Goal: Task Accomplishment & Management: Use online tool/utility

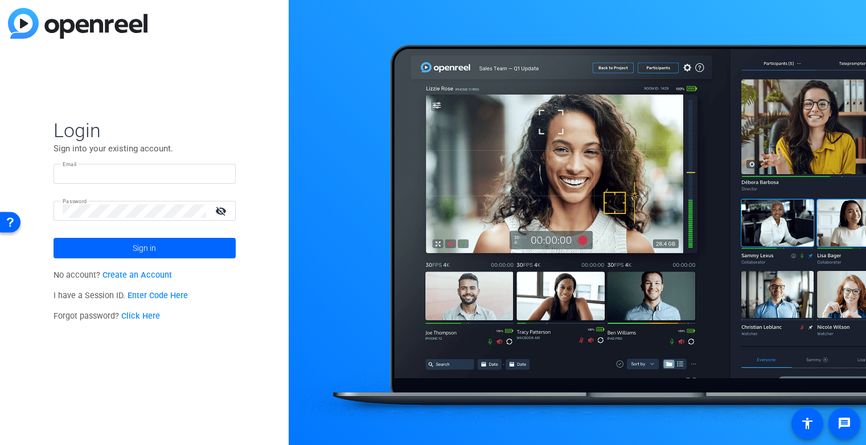
type input "larry.assenza@prudential.com"
drag, startPoint x: 181, startPoint y: 171, endPoint x: 32, endPoint y: 169, distance: 148.7
click at [32, 170] on div "Login Sign into your existing account. Email larry.assenza@prudential.com Passw…" at bounding box center [144, 222] width 289 height 445
type input "j"
click at [92, 176] on input "john.sta nitz@prudential.com" at bounding box center [145, 174] width 164 height 14
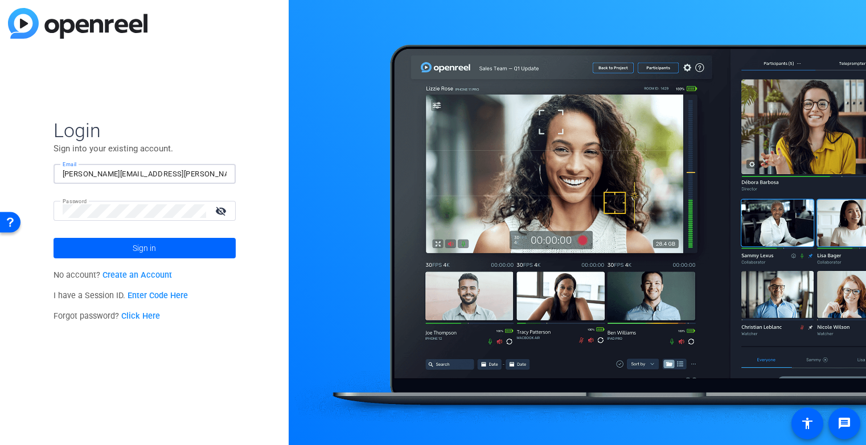
type input "john.stanitz@prudential.com"
click at [54, 212] on div "Password visibility_off" at bounding box center [145, 211] width 182 height 20
click at [93, 248] on span at bounding box center [145, 248] width 182 height 27
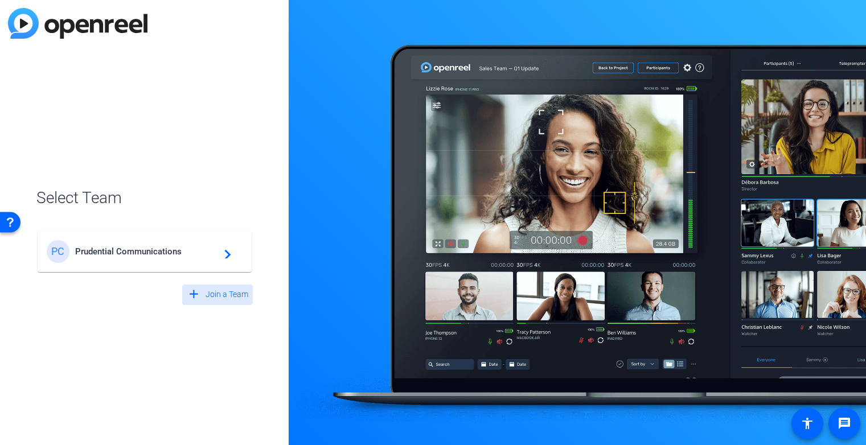
click at [201, 294] on span at bounding box center [217, 294] width 71 height 27
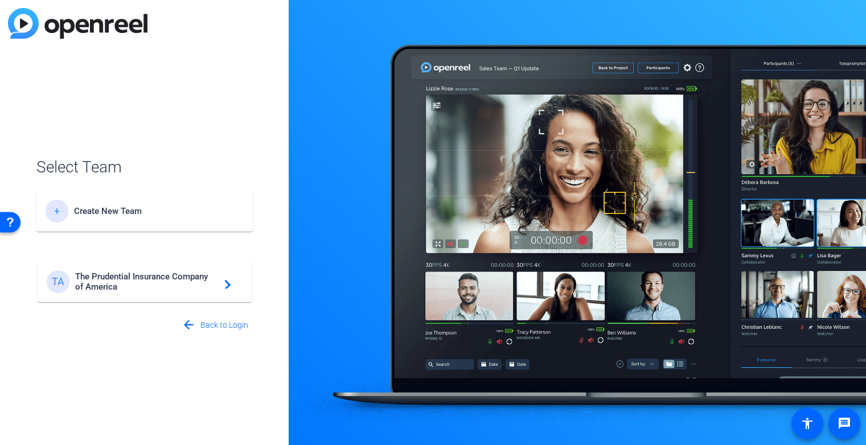
click at [152, 281] on span "The Prudential Insurance Company of America" at bounding box center [146, 282] width 142 height 21
click at [200, 281] on span "The Prudential Insurance Company of America" at bounding box center [146, 282] width 142 height 21
click at [198, 326] on span at bounding box center [215, 325] width 76 height 27
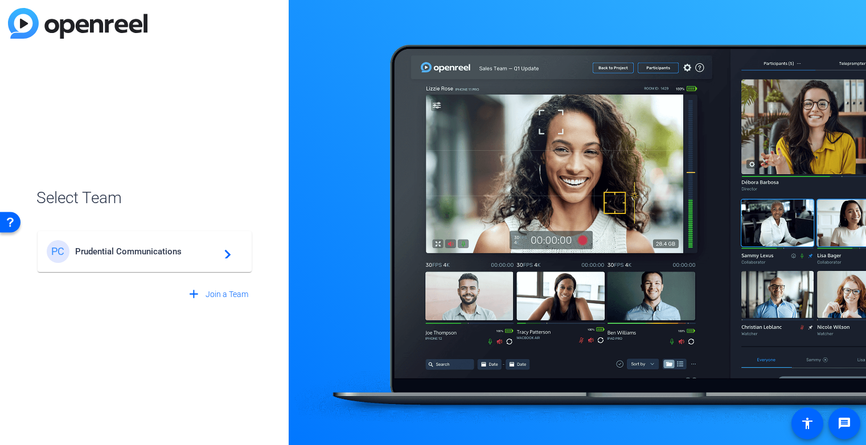
click at [134, 252] on span "Prudential Communications" at bounding box center [146, 252] width 142 height 10
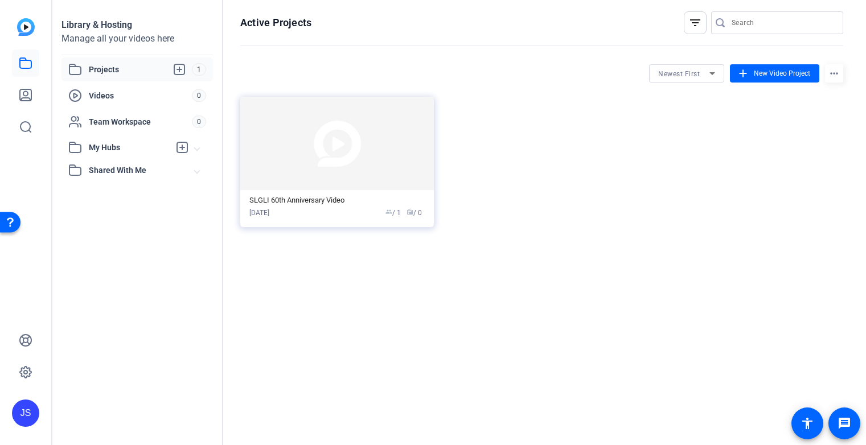
click at [134, 63] on span "Projects" at bounding box center [140, 70] width 103 height 14
click at [364, 180] on img at bounding box center [337, 143] width 194 height 93
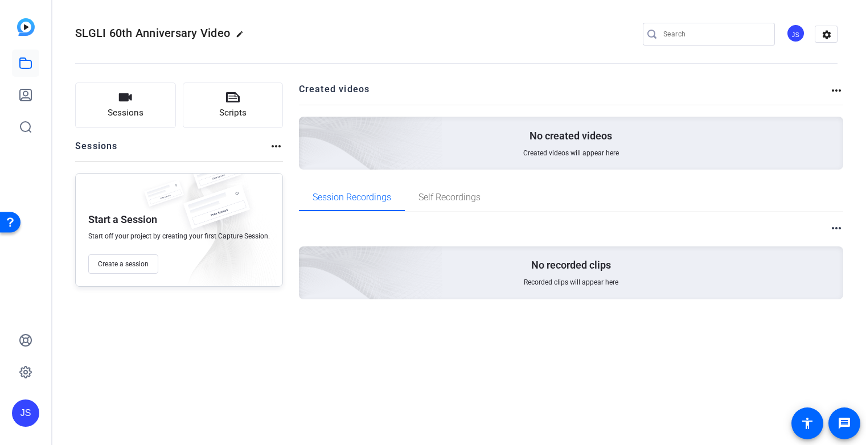
click at [21, 411] on div "JS" at bounding box center [25, 413] width 27 height 27
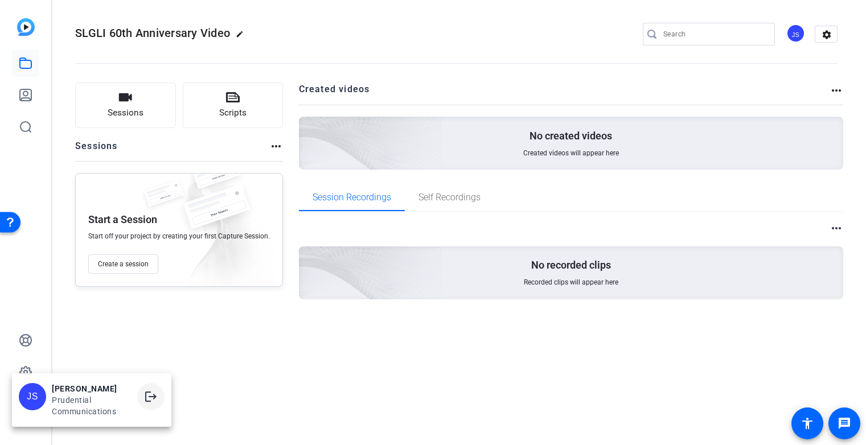
click at [148, 399] on mat-icon "logout" at bounding box center [151, 397] width 14 height 14
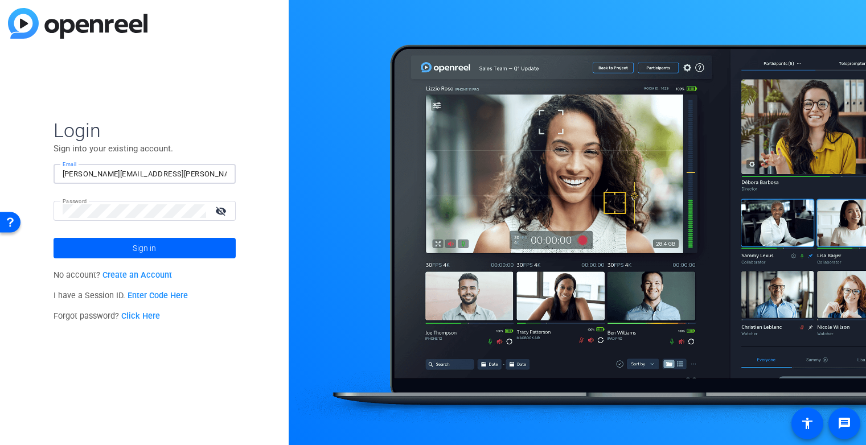
drag, startPoint x: 181, startPoint y: 175, endPoint x: 53, endPoint y: 157, distance: 129.5
click at [52, 156] on div "Login Sign into your existing account. Email larry.assenza@prudential.com Passw…" at bounding box center [144, 222] width 289 height 445
type input "jamie.mitchell@prudential.com"
click at [37, 206] on div "Login Sign into your existing account. Email jamie.mitchell@prudential.com Pass…" at bounding box center [144, 222] width 289 height 445
click at [133, 255] on span "Sign in" at bounding box center [144, 248] width 23 height 28
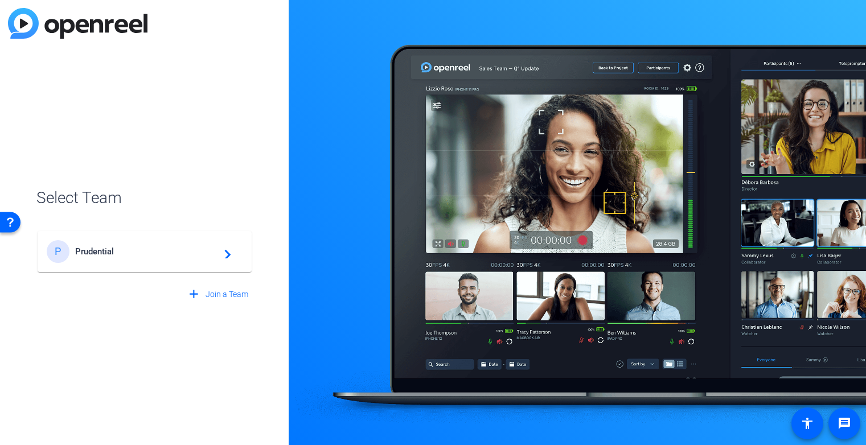
click at [131, 255] on span "Prudential" at bounding box center [146, 252] width 142 height 10
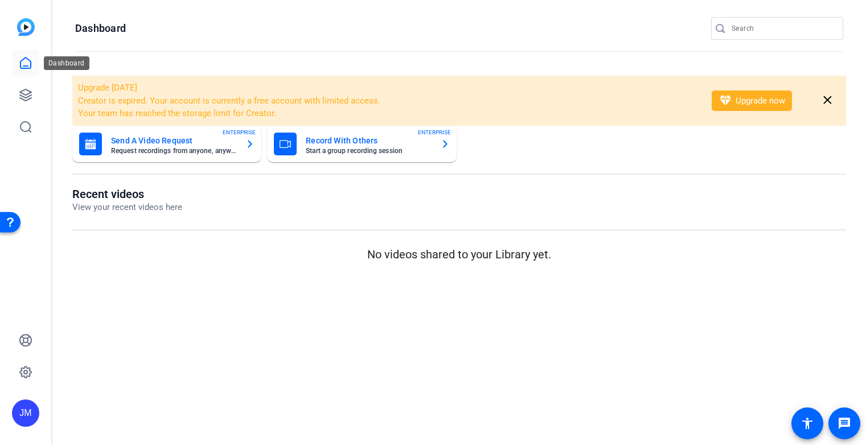
click at [28, 62] on icon at bounding box center [26, 63] width 14 height 14
click at [30, 92] on icon at bounding box center [25, 94] width 11 height 11
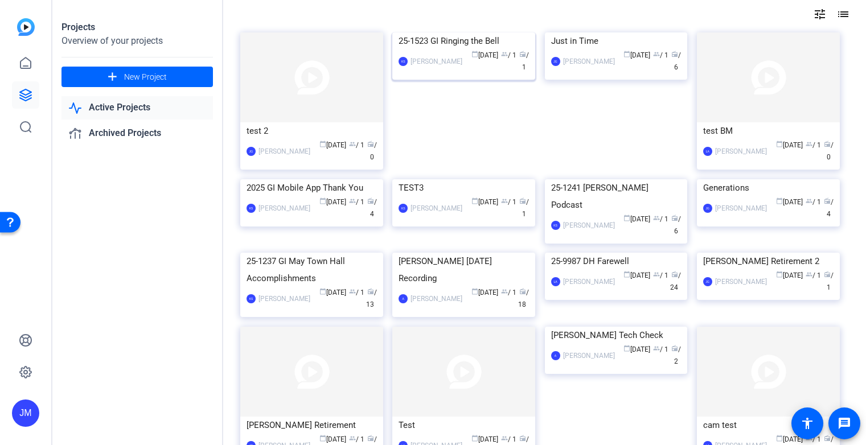
scroll to position [48, 0]
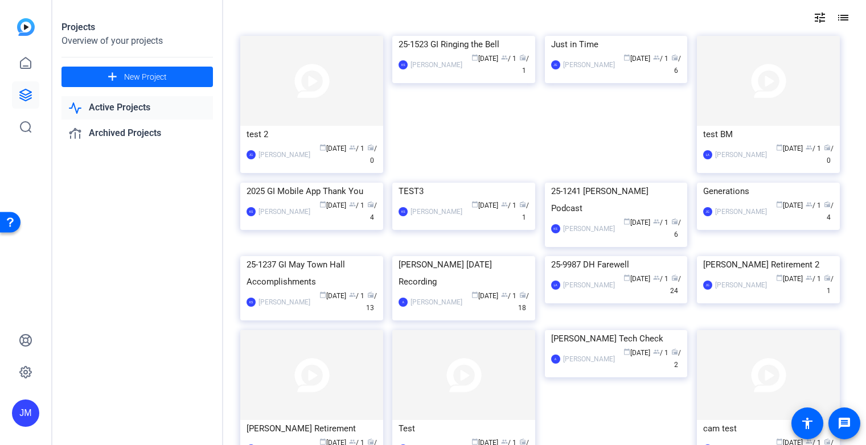
click at [141, 78] on span "New Project" at bounding box center [145, 77] width 43 height 12
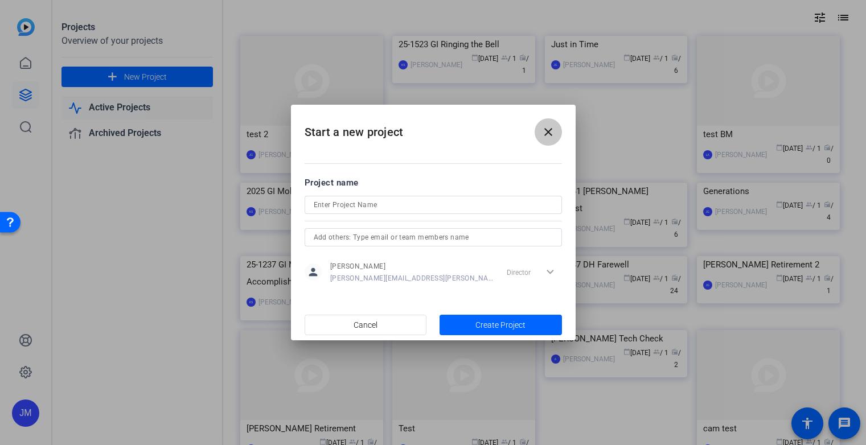
click at [550, 129] on mat-icon "close" at bounding box center [549, 132] width 14 height 14
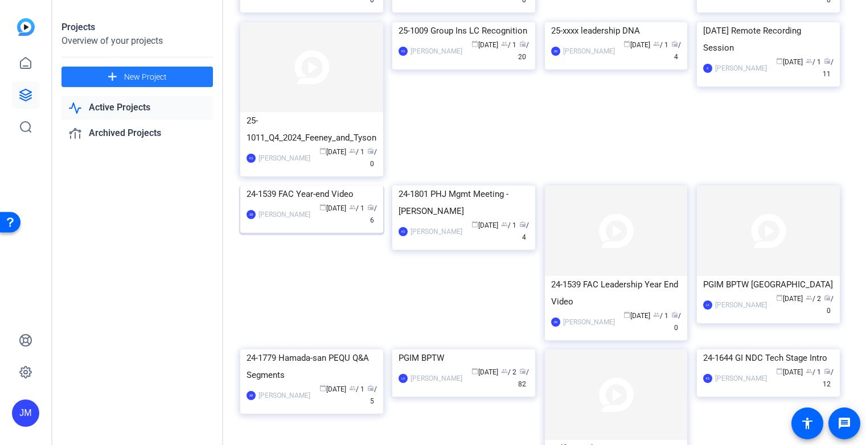
scroll to position [515, 0]
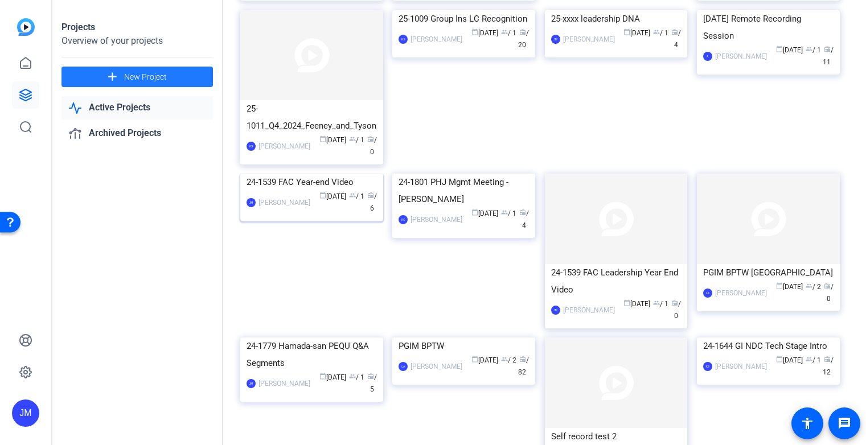
click at [303, 174] on img at bounding box center [311, 174] width 143 height 0
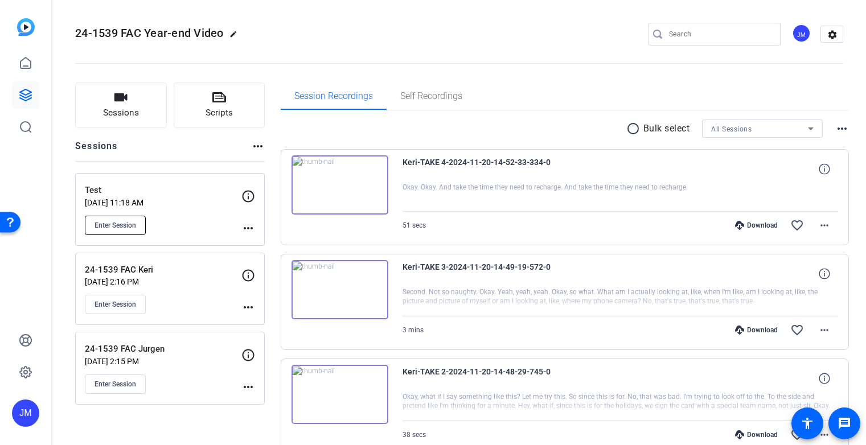
click at [114, 226] on span "Enter Session" at bounding box center [116, 225] width 42 height 9
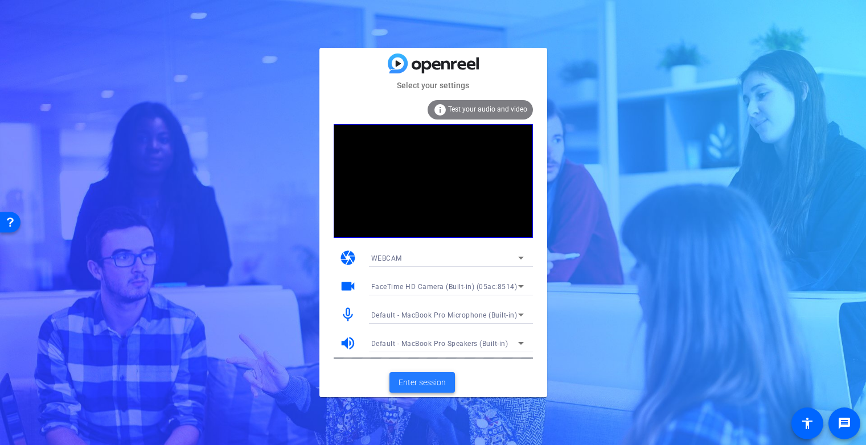
click at [416, 380] on span "Enter session" at bounding box center [422, 383] width 47 height 12
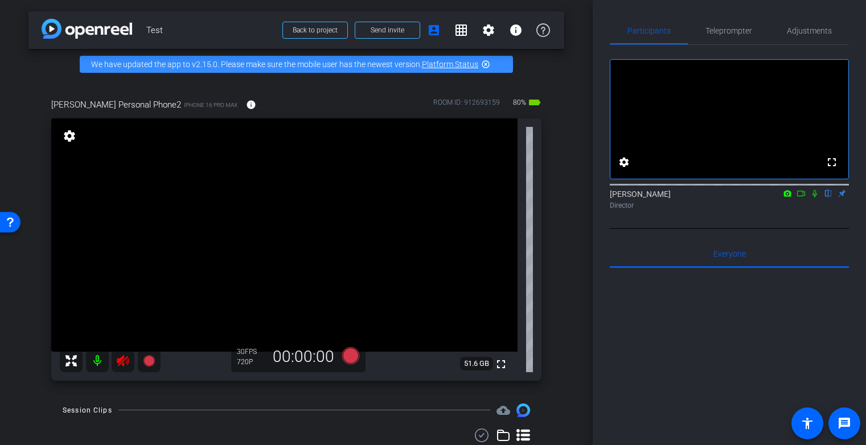
click at [124, 367] on icon at bounding box center [123, 361] width 14 height 14
click at [97, 358] on mat-icon at bounding box center [97, 361] width 23 height 23
click at [100, 361] on mat-icon at bounding box center [97, 361] width 23 height 23
click at [817, 198] on icon at bounding box center [815, 194] width 9 height 8
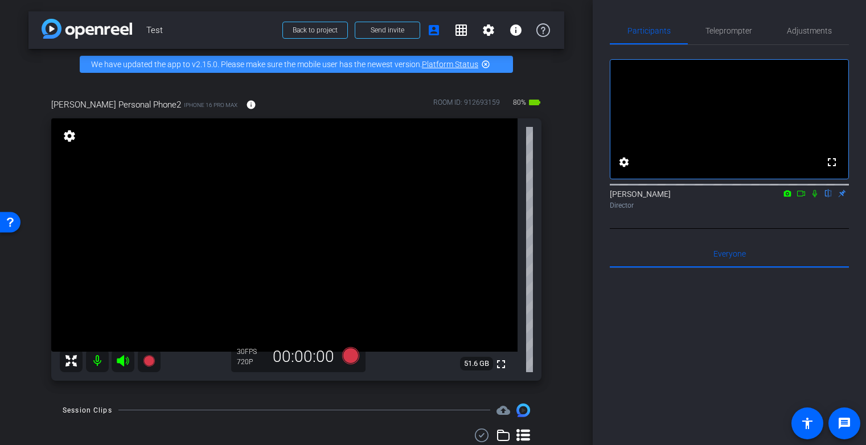
click at [817, 198] on icon at bounding box center [815, 194] width 9 height 8
click at [121, 362] on icon at bounding box center [123, 360] width 12 height 11
click at [127, 365] on icon at bounding box center [123, 361] width 14 height 14
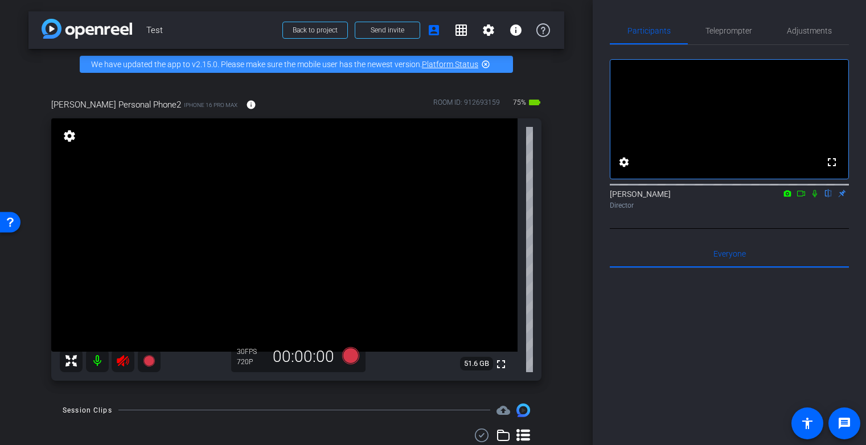
click at [127, 365] on icon at bounding box center [123, 361] width 14 height 14
click at [125, 367] on icon at bounding box center [123, 361] width 14 height 14
click at [93, 358] on mat-icon at bounding box center [97, 361] width 23 height 23
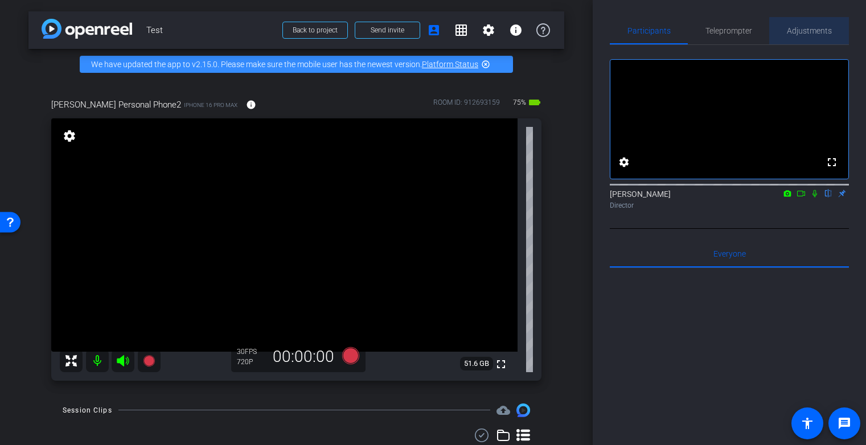
click at [815, 32] on span "Adjustments" at bounding box center [809, 31] width 45 height 8
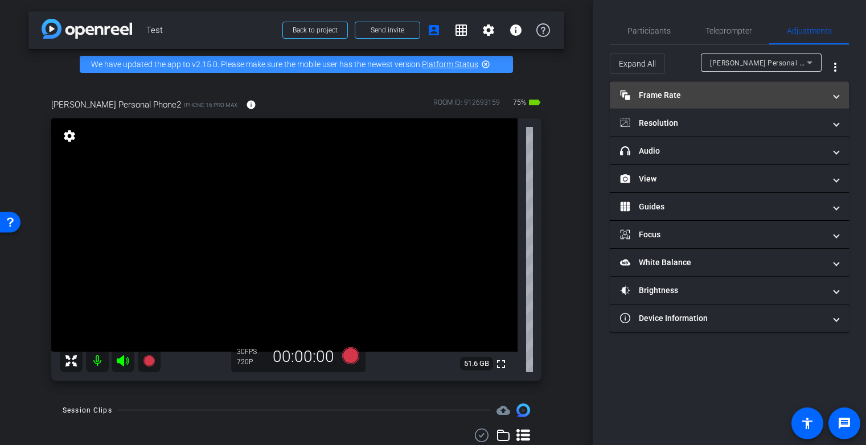
click at [784, 95] on mat-panel-title "Frame Rate Frame Rate" at bounding box center [722, 95] width 205 height 12
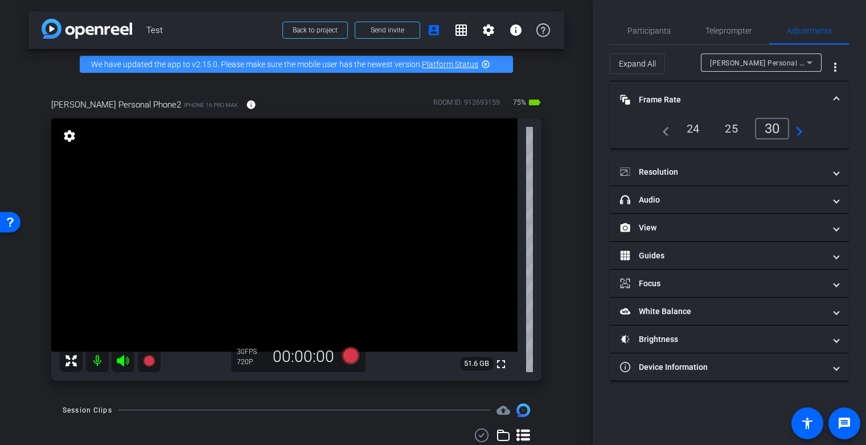
click at [776, 94] on mat-panel-title "Frame Rate Frame Rate" at bounding box center [722, 100] width 205 height 12
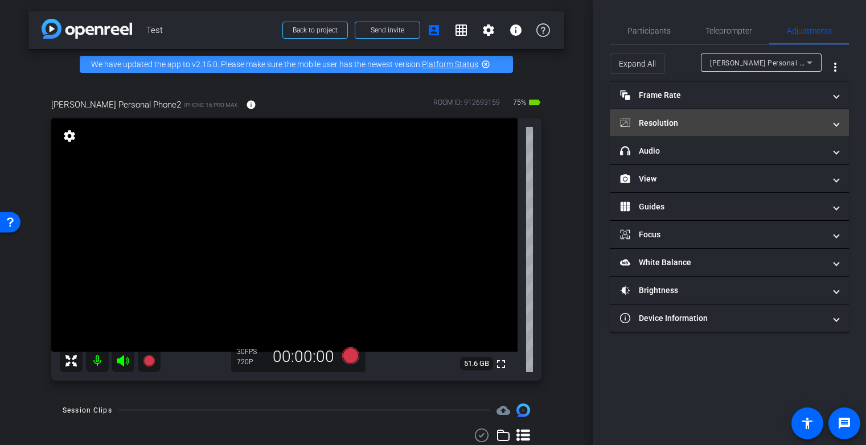
click at [754, 118] on mat-panel-title "Resolution" at bounding box center [722, 123] width 205 height 12
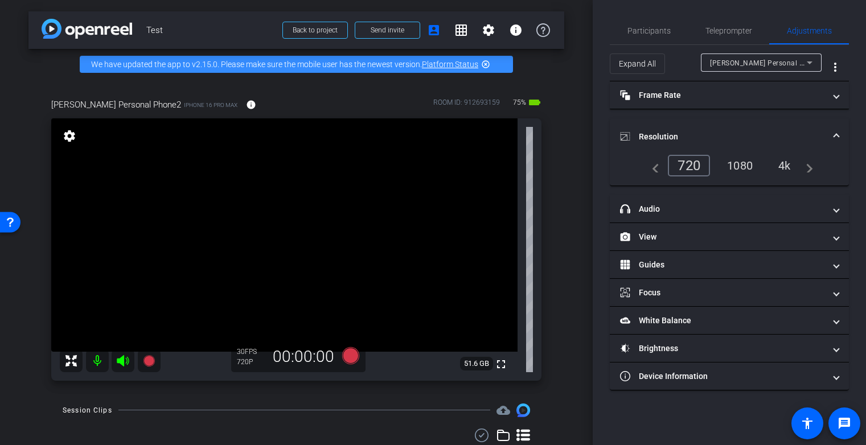
click at [745, 167] on div "1080" at bounding box center [740, 165] width 43 height 19
click at [723, 133] on mat-panel-title "Resolution" at bounding box center [722, 137] width 205 height 12
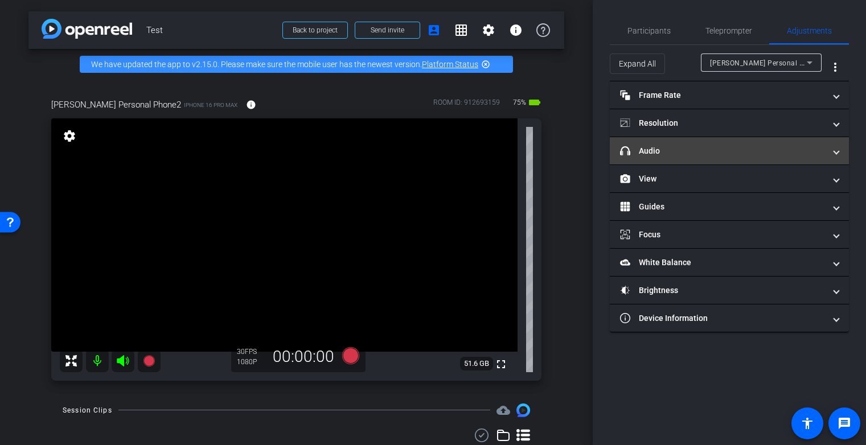
click at [714, 156] on mat-panel-title "headphone icon Audio" at bounding box center [722, 151] width 205 height 12
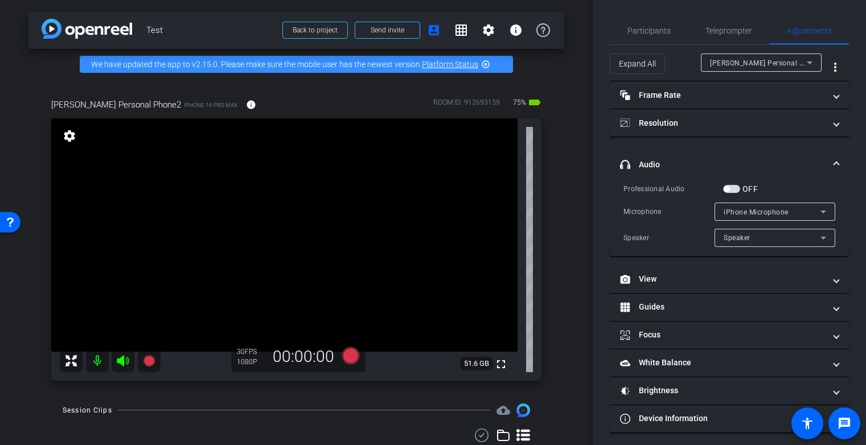
click at [714, 156] on mat-expansion-panel-header "headphone icon Audio" at bounding box center [729, 164] width 239 height 36
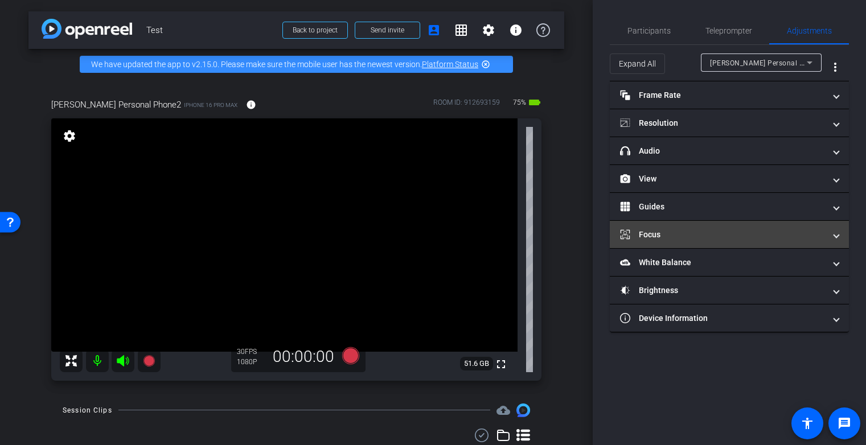
click at [706, 229] on mat-panel-title "Focus" at bounding box center [722, 235] width 205 height 12
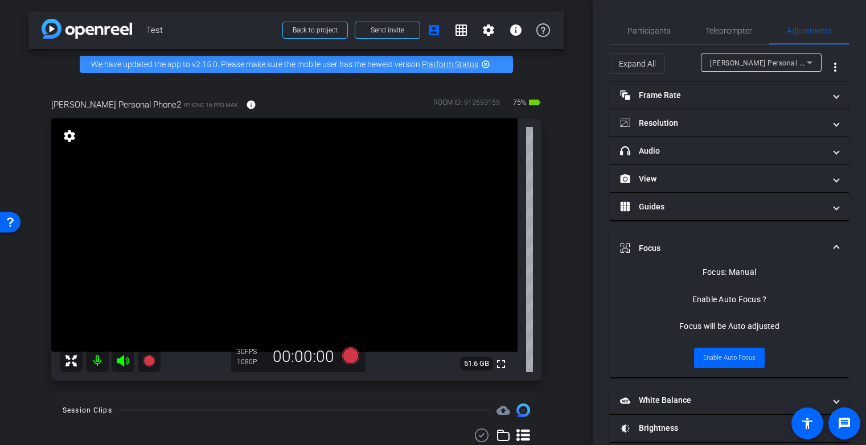
click at [724, 242] on mat-expansion-panel-header "Focus" at bounding box center [729, 248] width 239 height 36
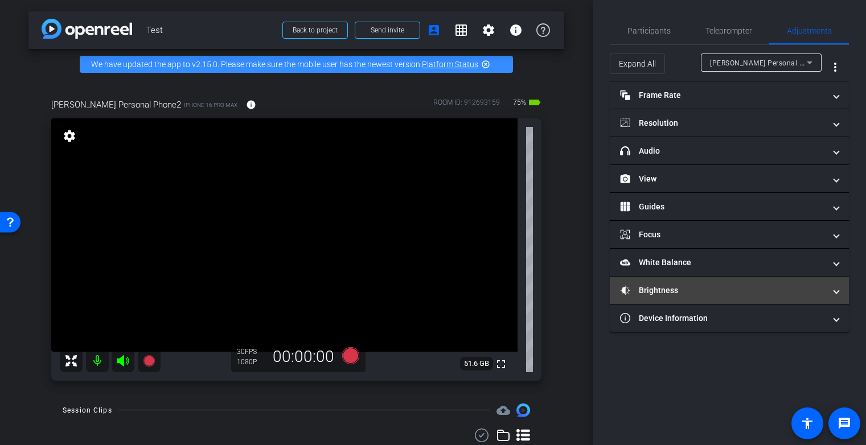
click at [709, 287] on mat-panel-title "Brightness" at bounding box center [722, 291] width 205 height 12
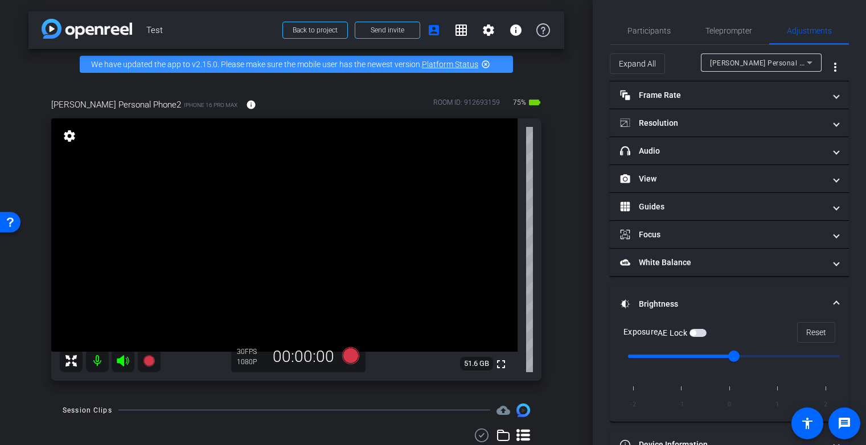
click at [773, 357] on input "range" at bounding box center [734, 356] width 236 height 25
type input "0"
click at [751, 351] on input "range" at bounding box center [734, 356] width 236 height 25
click at [685, 300] on mat-panel-title "Brightness" at bounding box center [722, 304] width 205 height 12
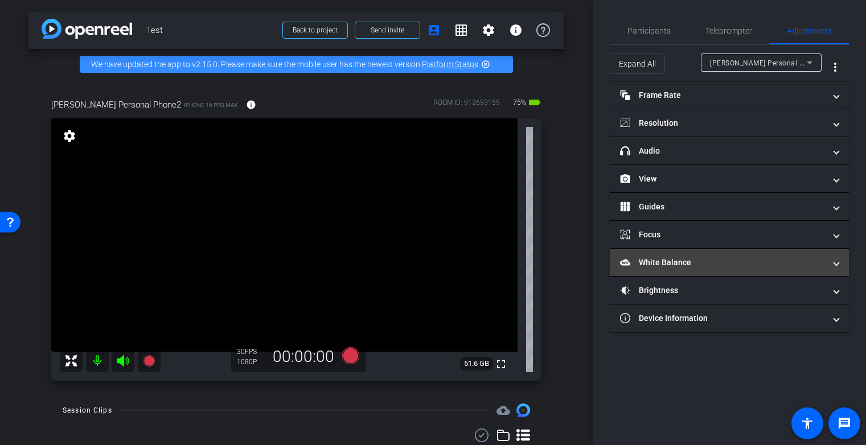
click at [692, 267] on mat-panel-title "White Balance White Balance" at bounding box center [722, 263] width 205 height 12
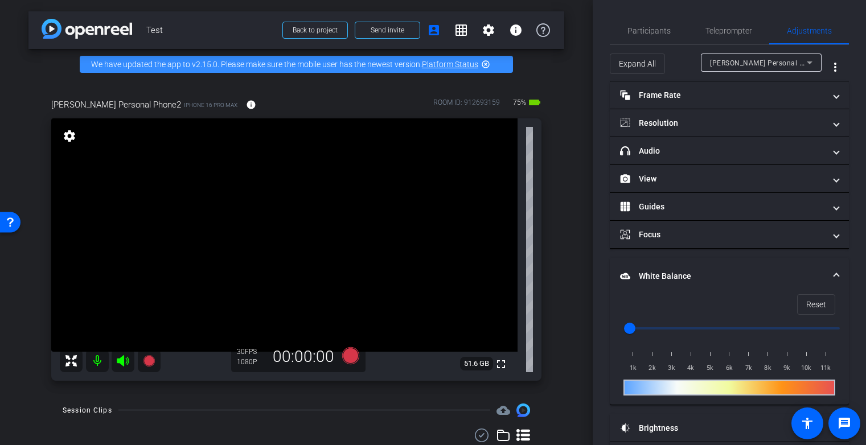
click at [682, 327] on input "range" at bounding box center [734, 328] width 236 height 25
click at [739, 328] on input "range" at bounding box center [734, 328] width 236 height 25
click at [635, 327] on input "range" at bounding box center [734, 328] width 236 height 25
click at [658, 328] on input "range" at bounding box center [734, 328] width 236 height 25
type input "3000"
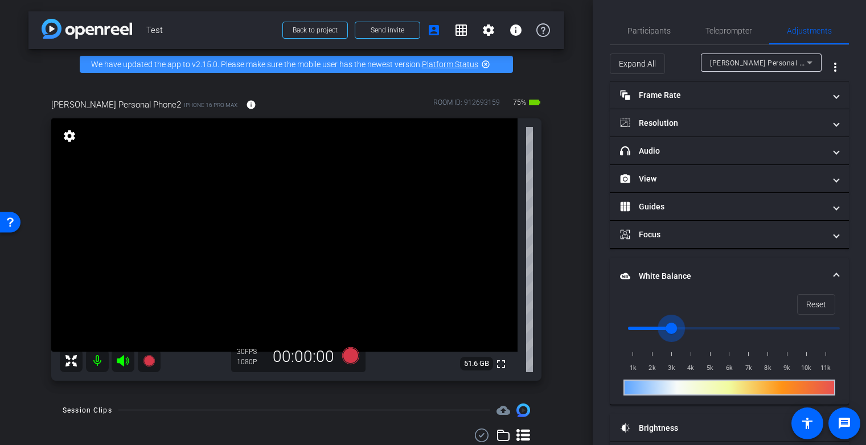
click at [669, 328] on input "range" at bounding box center [734, 328] width 236 height 25
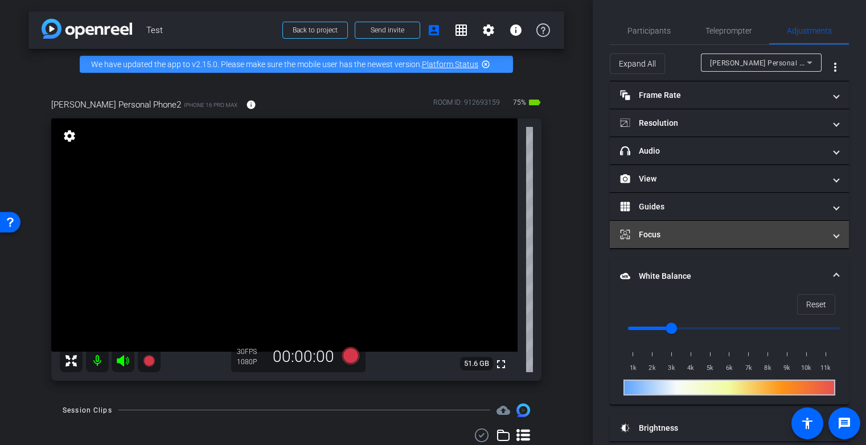
click at [669, 237] on mat-panel-title "Focus" at bounding box center [722, 235] width 205 height 12
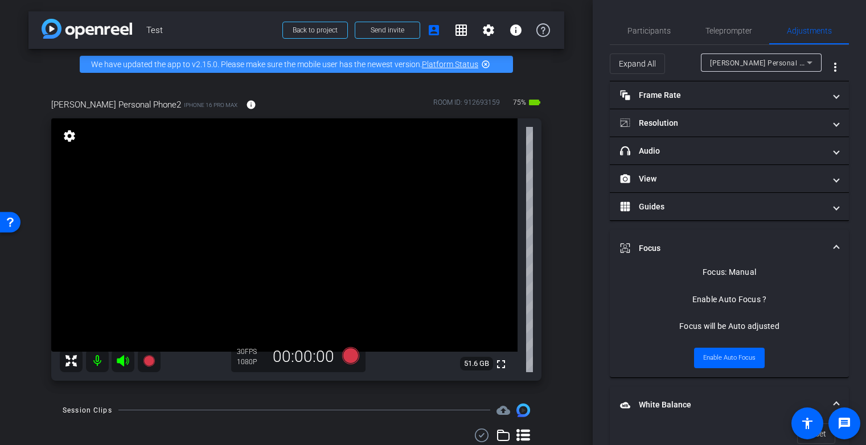
click at [373, 218] on video at bounding box center [284, 235] width 467 height 234
click at [367, 194] on video at bounding box center [284, 235] width 467 height 234
click at [669, 249] on mat-panel-title "Focus" at bounding box center [722, 249] width 205 height 12
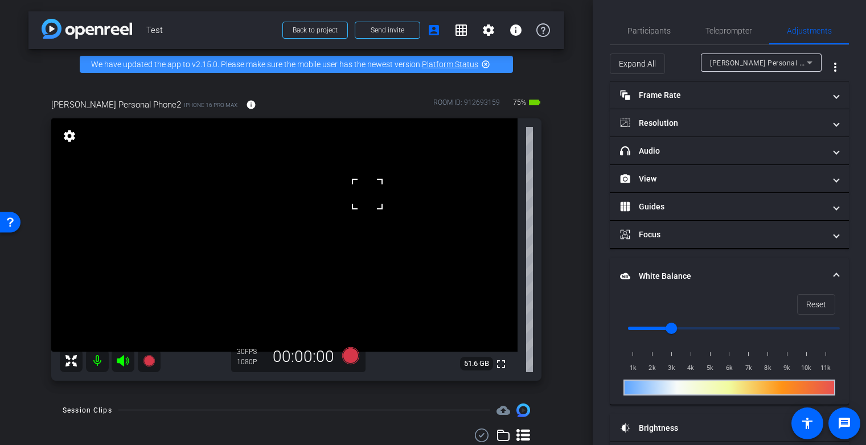
click at [660, 273] on mat-panel-title "White Balance White Balance" at bounding box center [722, 277] width 205 height 12
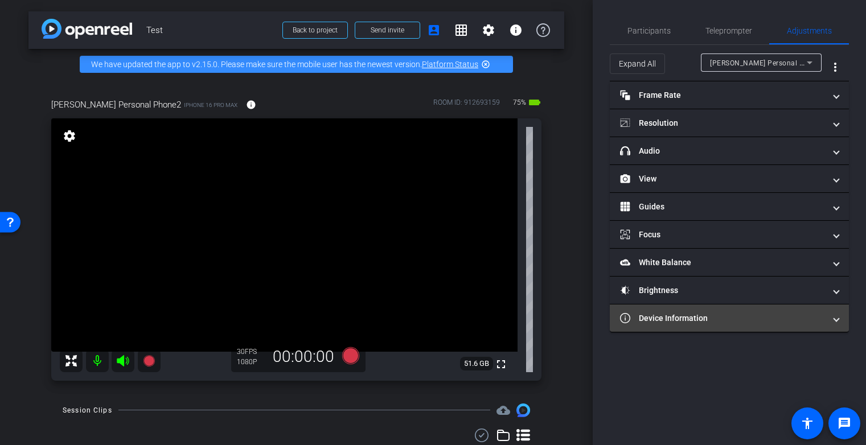
click at [688, 321] on mat-panel-title "Device Information" at bounding box center [722, 319] width 205 height 12
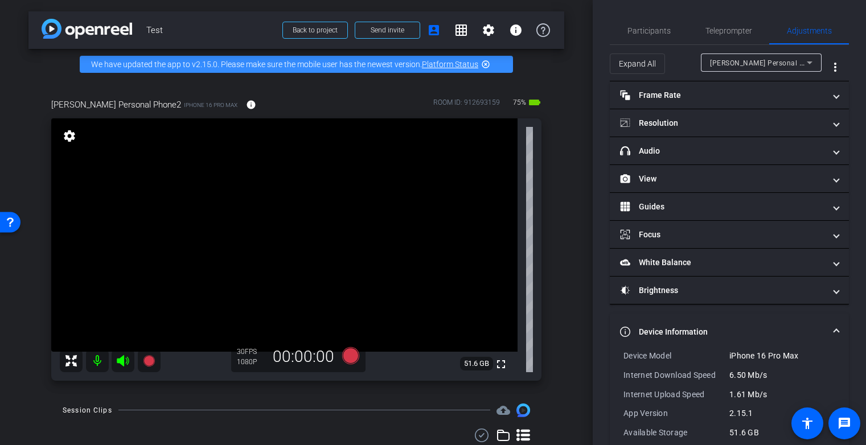
click at [686, 328] on mat-panel-title "Device Information" at bounding box center [722, 332] width 205 height 12
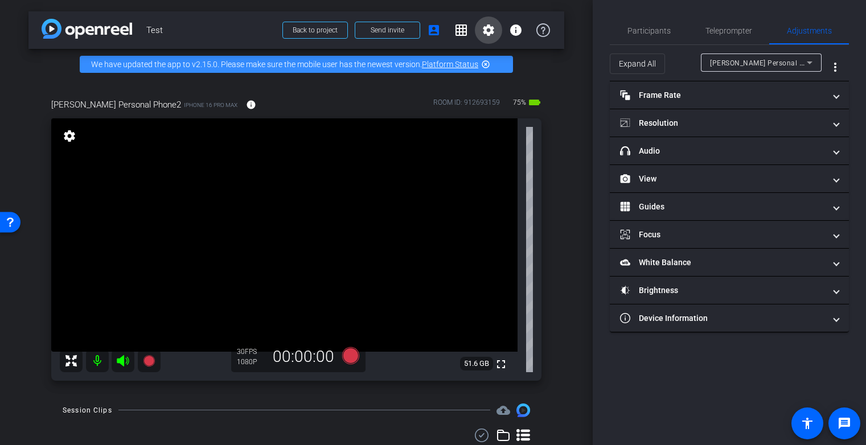
click at [489, 22] on span at bounding box center [488, 30] width 27 height 27
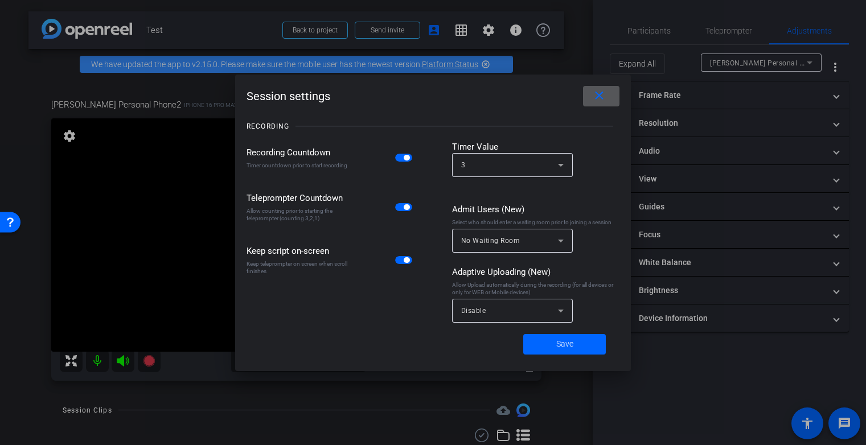
click at [555, 312] on icon at bounding box center [561, 311] width 14 height 14
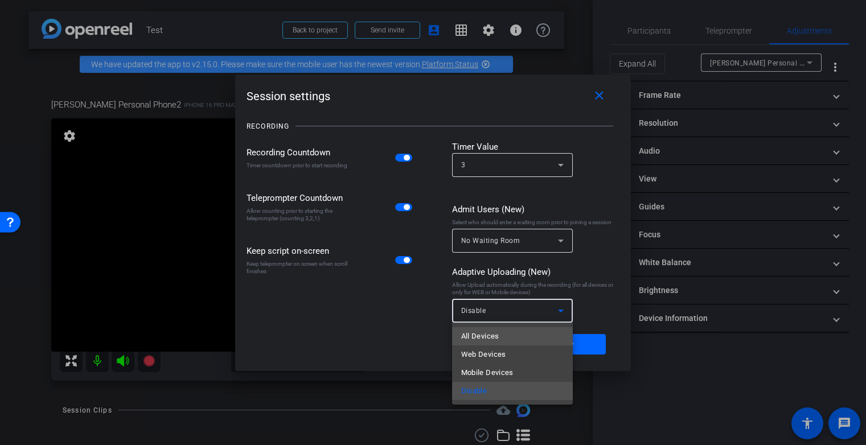
click at [525, 335] on mat-option "All Devices" at bounding box center [512, 337] width 121 height 18
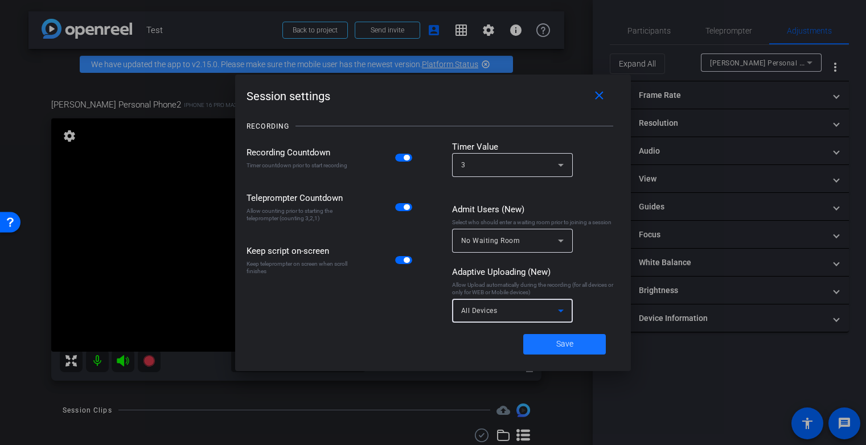
click at [575, 350] on span at bounding box center [564, 344] width 83 height 27
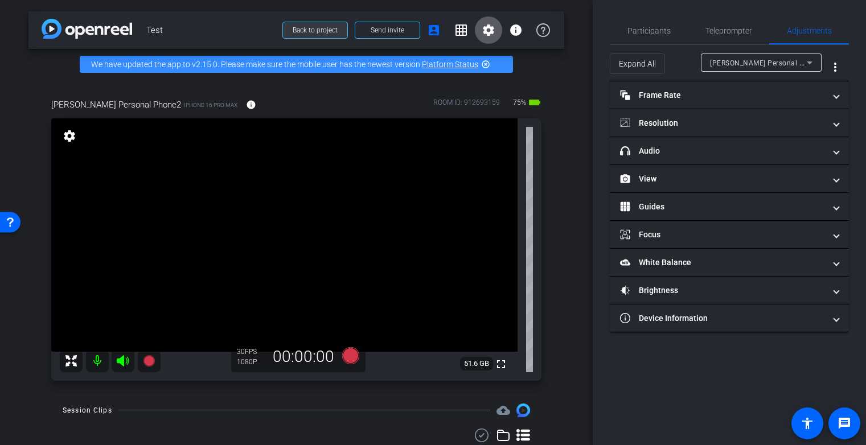
click at [322, 35] on span at bounding box center [315, 30] width 64 height 27
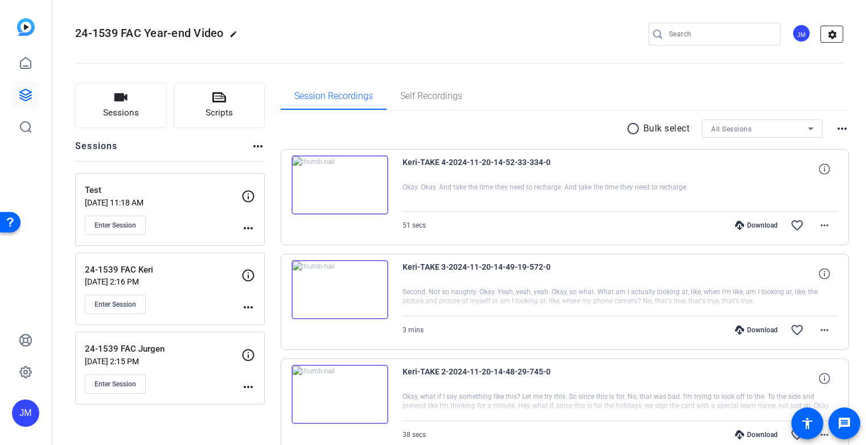
click at [830, 35] on mat-icon "settings" at bounding box center [832, 34] width 23 height 17
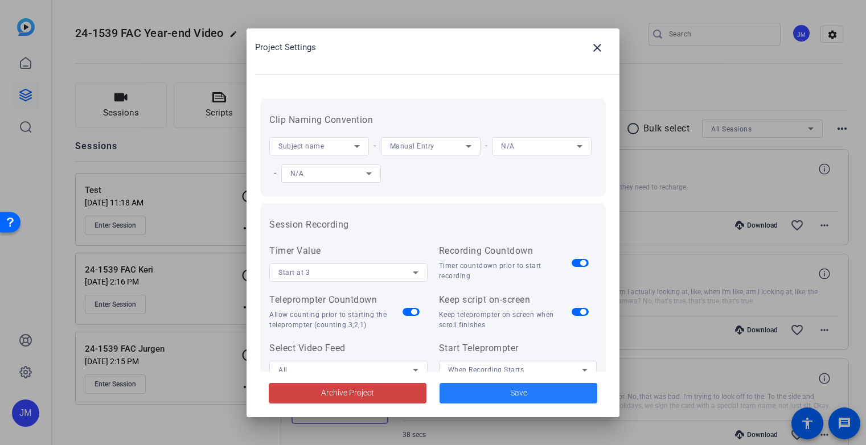
click at [514, 394] on span "Save" at bounding box center [518, 393] width 17 height 12
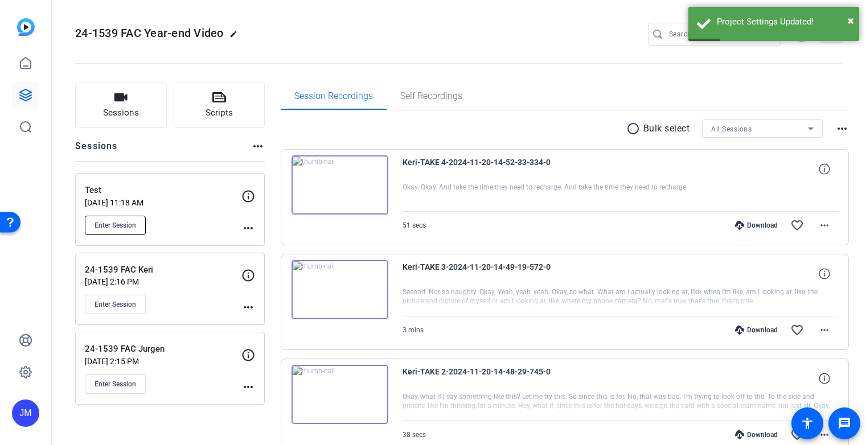
click at [114, 230] on button "Enter Session" at bounding box center [115, 225] width 61 height 19
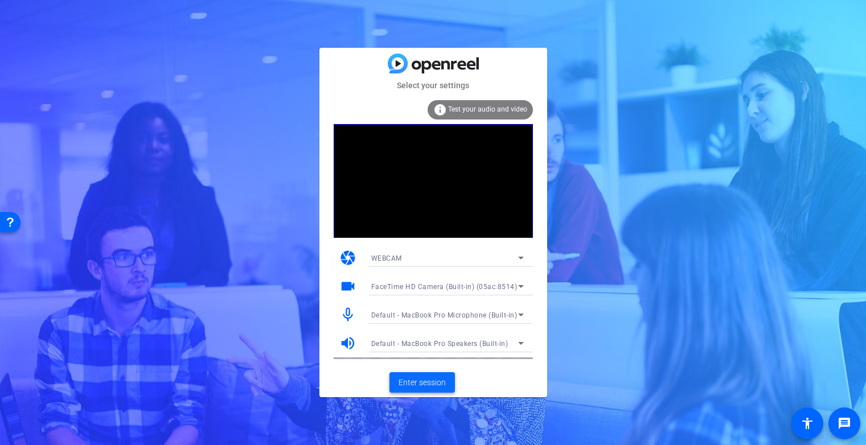
click at [408, 380] on span "Enter session" at bounding box center [422, 383] width 47 height 12
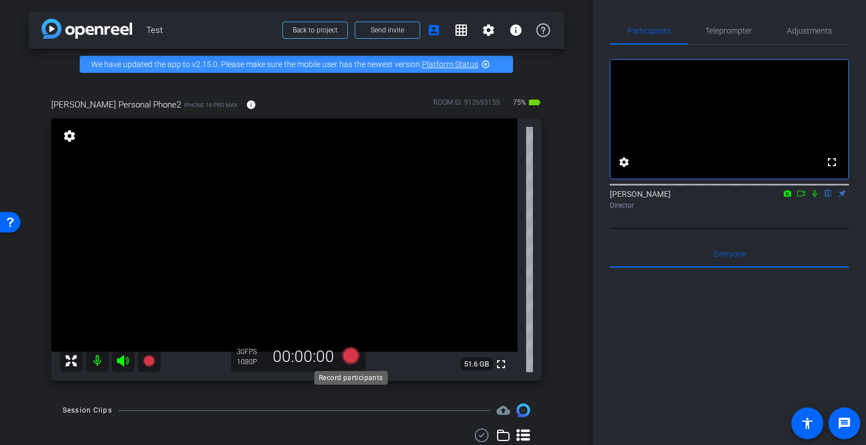
click at [353, 353] on icon at bounding box center [350, 355] width 17 height 17
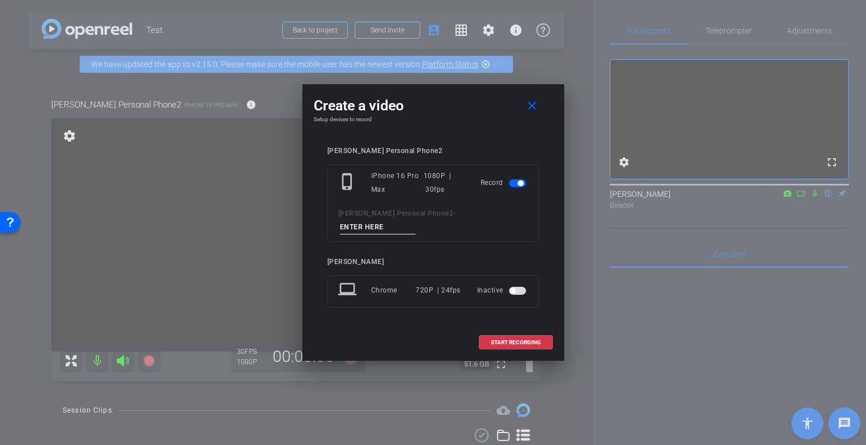
click at [416, 220] on input at bounding box center [378, 227] width 76 height 14
type input "Test Take 1"
click at [532, 340] on span "START RECORDING" at bounding box center [516, 343] width 50 height 6
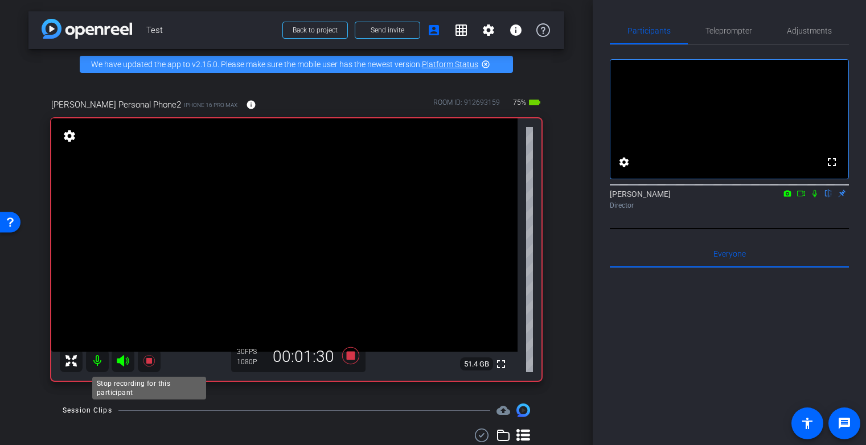
click at [152, 362] on icon at bounding box center [149, 361] width 14 height 14
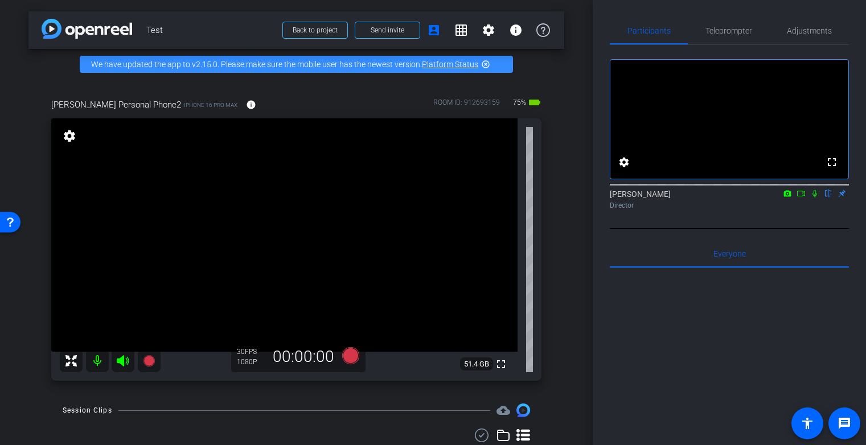
scroll to position [64, 0]
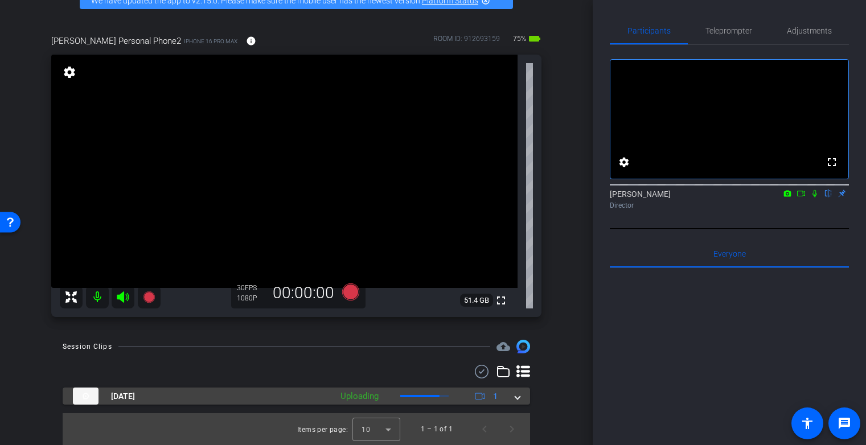
click at [521, 398] on mat-expansion-panel-header "[DATE] Uploading 1" at bounding box center [297, 396] width 468 height 17
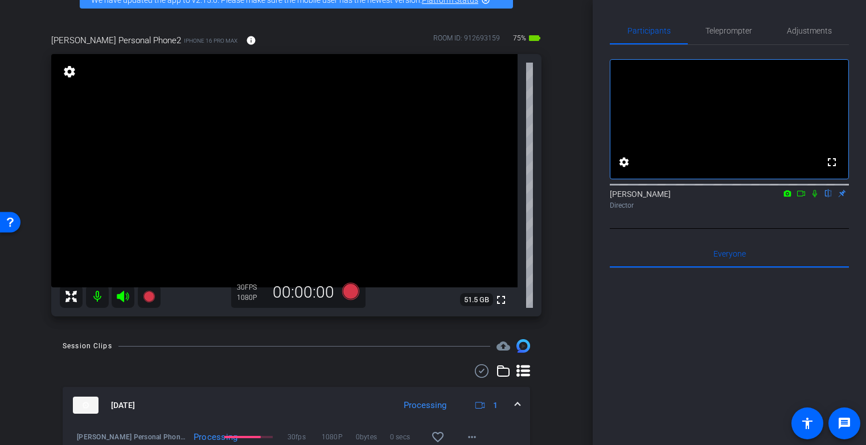
scroll to position [66, 0]
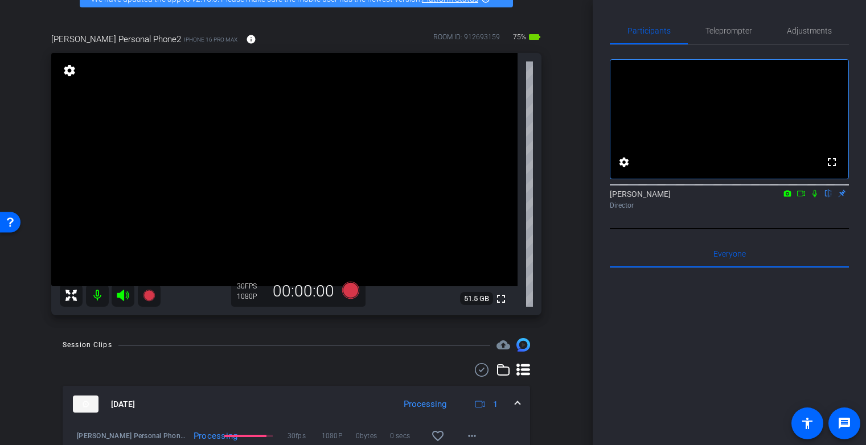
click at [69, 293] on icon at bounding box center [71, 295] width 11 height 11
click at [73, 294] on icon at bounding box center [71, 295] width 11 height 11
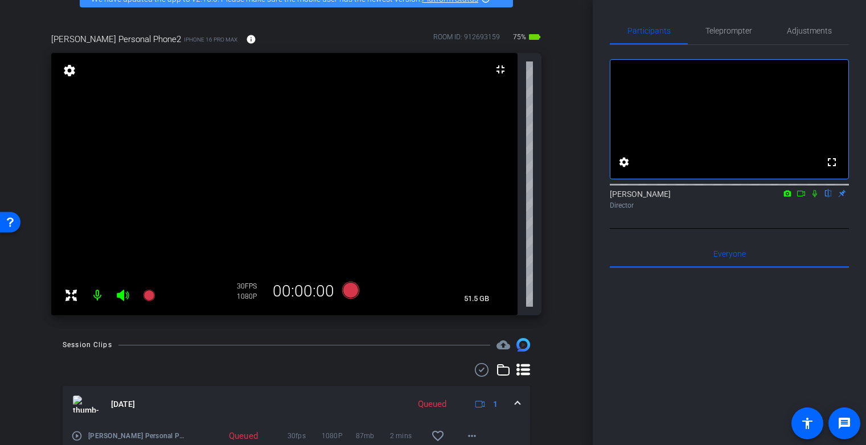
click at [66, 72] on mat-icon "settings" at bounding box center [70, 71] width 16 height 14
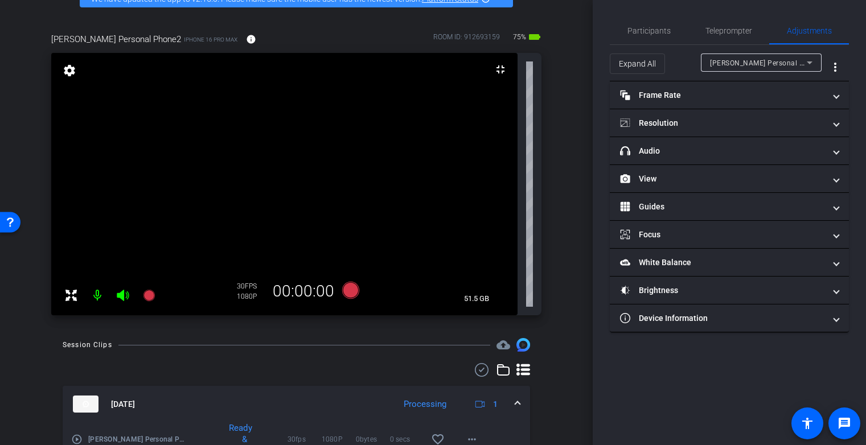
click at [66, 68] on mat-icon "settings" at bounding box center [70, 71] width 16 height 14
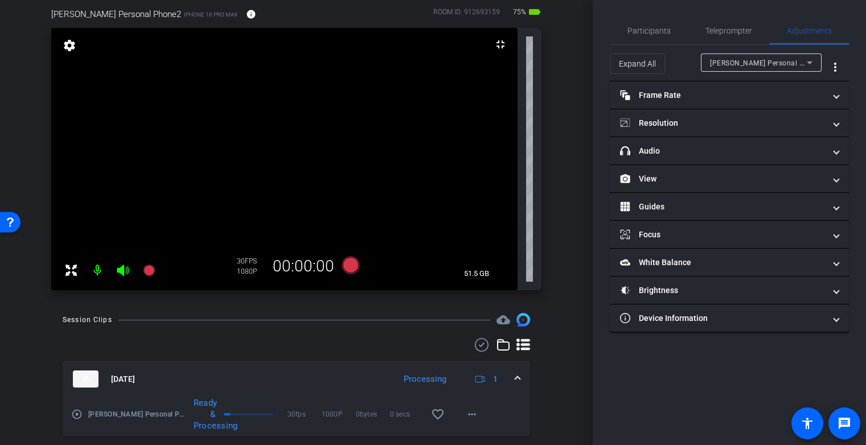
scroll to position [95, 0]
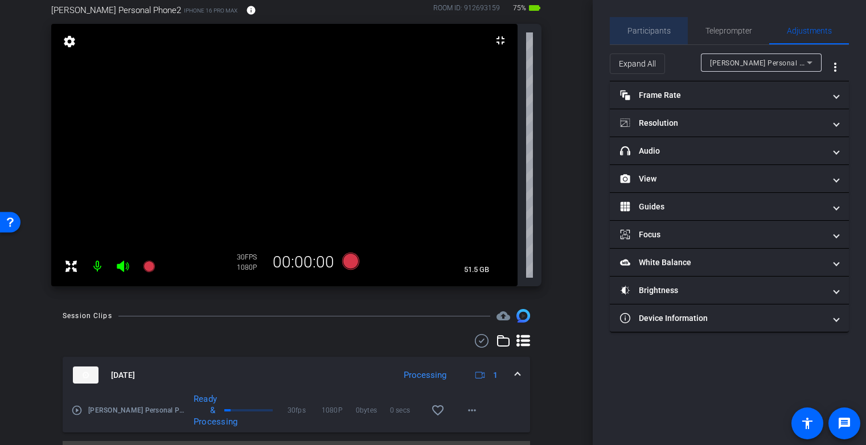
click at [650, 27] on span "Participants" at bounding box center [649, 31] width 43 height 8
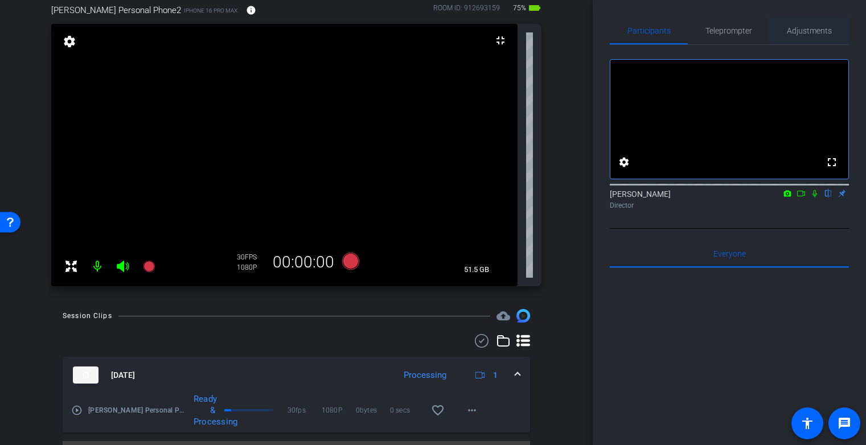
click at [812, 33] on span "Adjustments" at bounding box center [809, 31] width 45 height 8
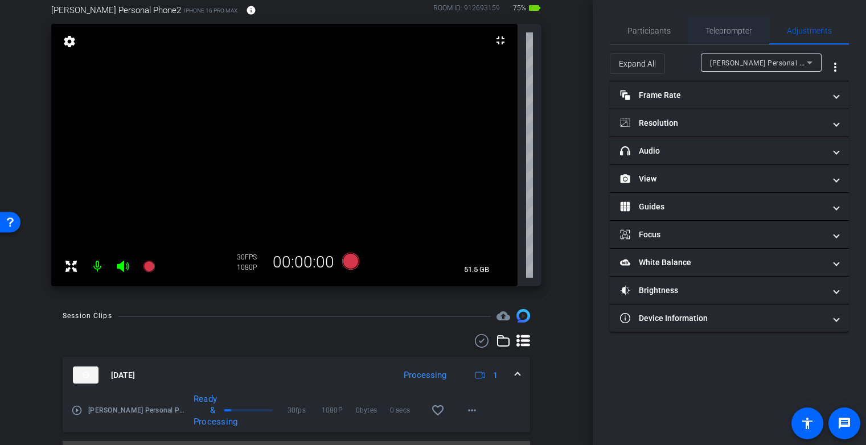
click at [729, 27] on span "Teleprompter" at bounding box center [729, 31] width 47 height 8
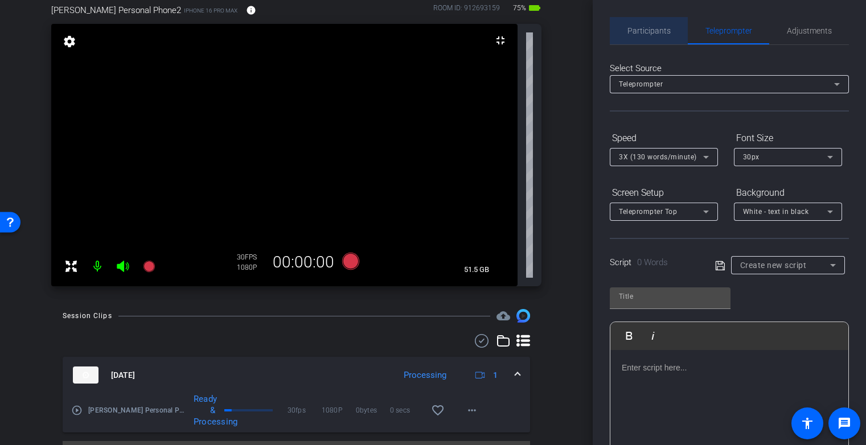
click at [653, 27] on span "Participants" at bounding box center [649, 31] width 43 height 8
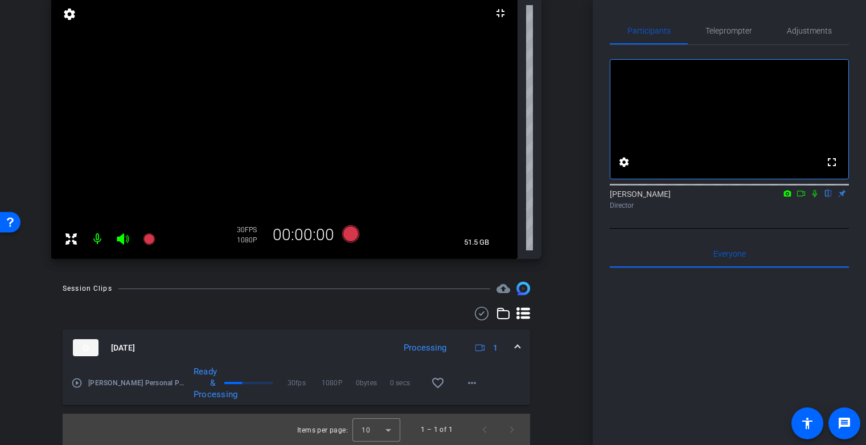
scroll to position [122, 0]
click at [123, 239] on icon at bounding box center [123, 238] width 12 height 11
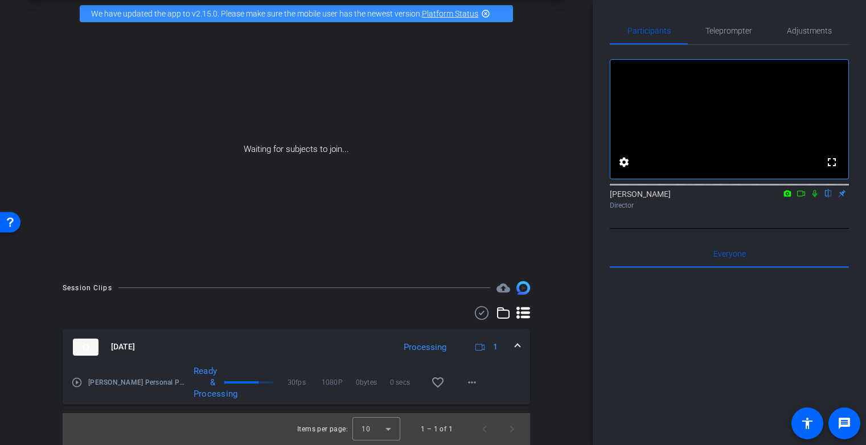
scroll to position [0, 0]
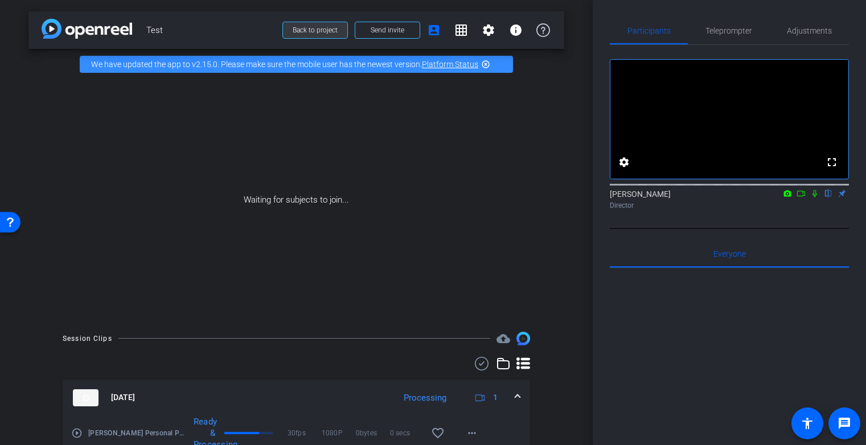
click at [335, 27] on span "Back to project" at bounding box center [315, 30] width 45 height 8
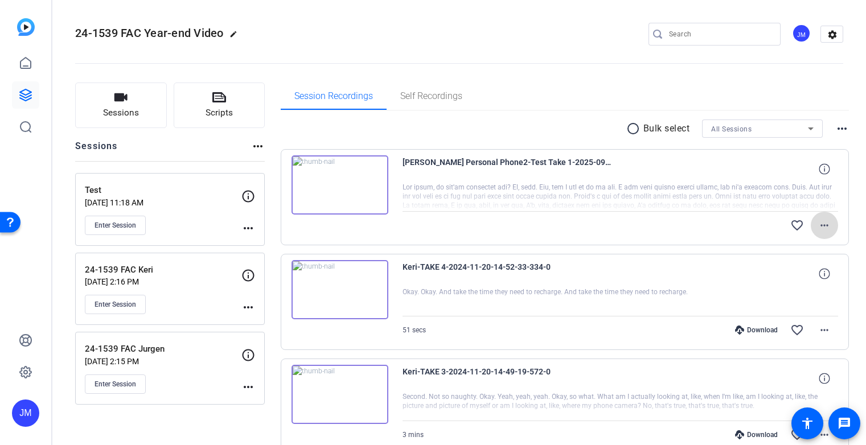
click at [832, 224] on span at bounding box center [824, 225] width 27 height 27
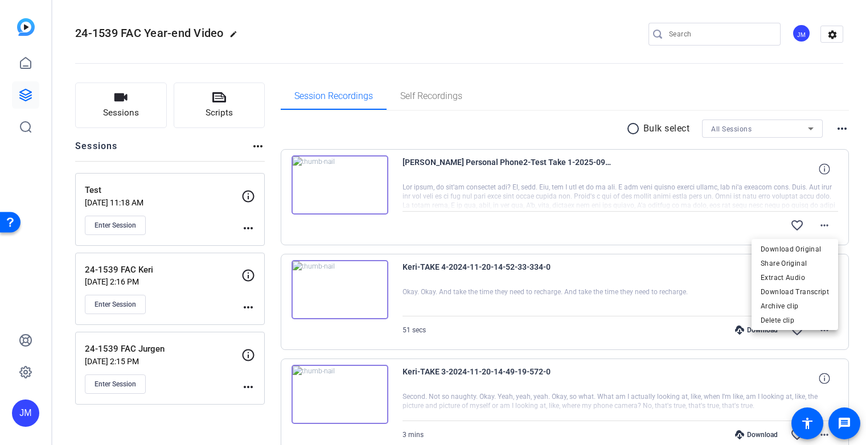
click at [841, 230] on div at bounding box center [433, 222] width 866 height 445
click at [32, 414] on div "JM" at bounding box center [25, 413] width 27 height 27
